Goal: Task Accomplishment & Management: Use online tool/utility

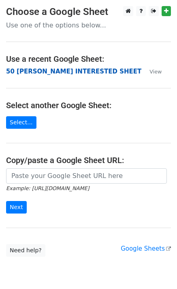
click at [78, 70] on strong "50 KEVIN INTERESTED SHEET" at bounding box center [73, 71] width 135 height 7
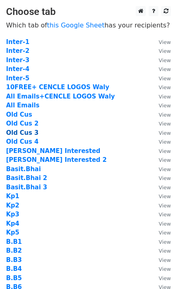
click at [27, 133] on strong "Old Cus 3" at bounding box center [22, 132] width 32 height 7
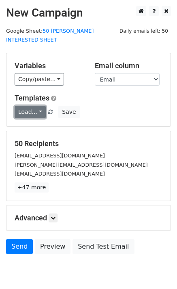
click at [24, 106] on link "Load..." at bounding box center [30, 112] width 31 height 13
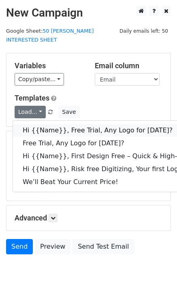
click at [42, 124] on link "Hi {{Name}}, Free Trial, Any Logo for today?" at bounding box center [129, 130] width 232 height 13
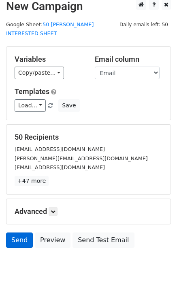
scroll to position [25, 0]
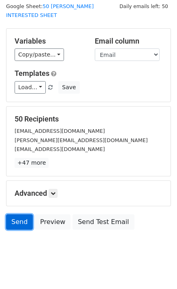
click at [22, 215] on link "Send" at bounding box center [19, 222] width 27 height 15
